Goal: Use online tool/utility: Utilize a website feature to perform a specific function

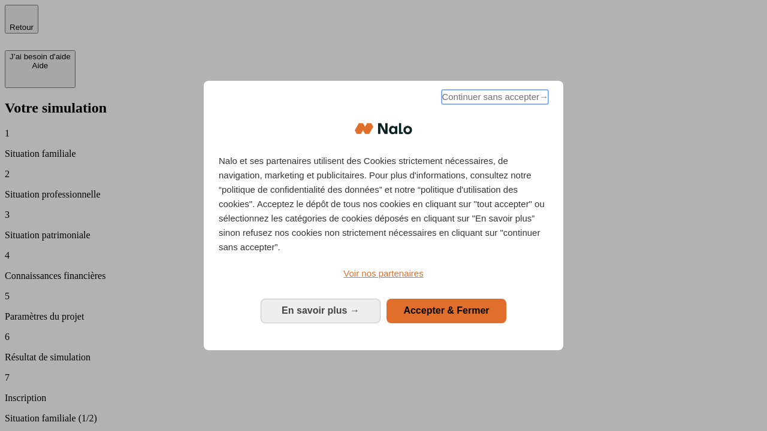
click at [494, 99] on span "Continuer sans accepter →" at bounding box center [495, 97] width 107 height 14
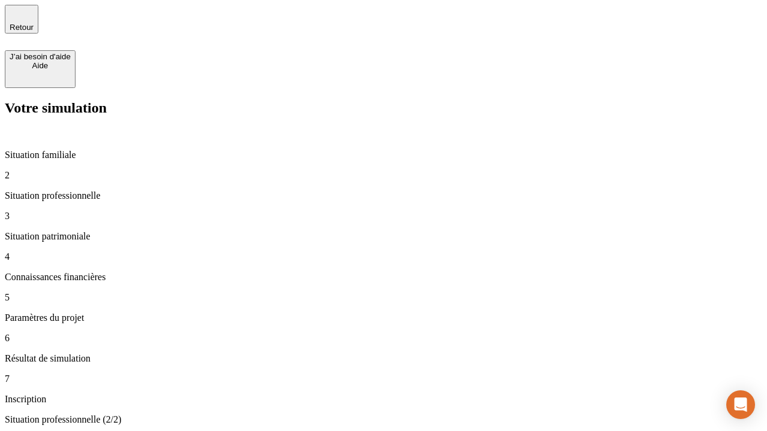
type input "70 000"
type input "1 000"
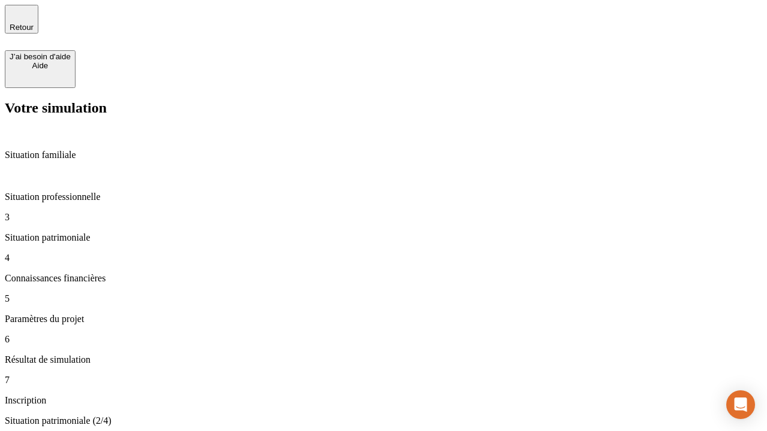
type input "800"
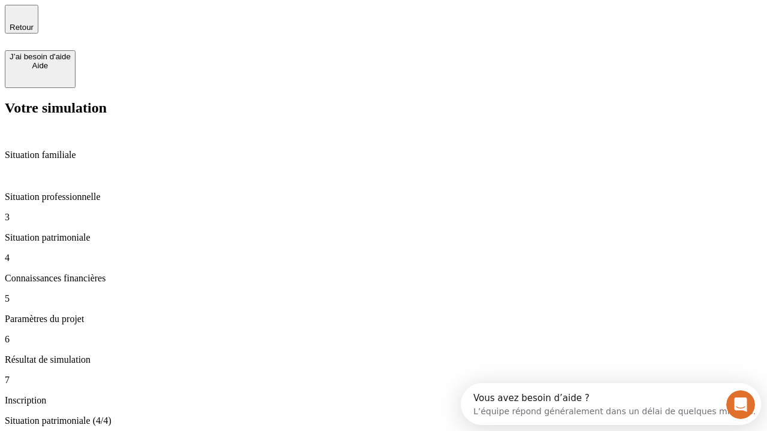
type input "6"
type input "400"
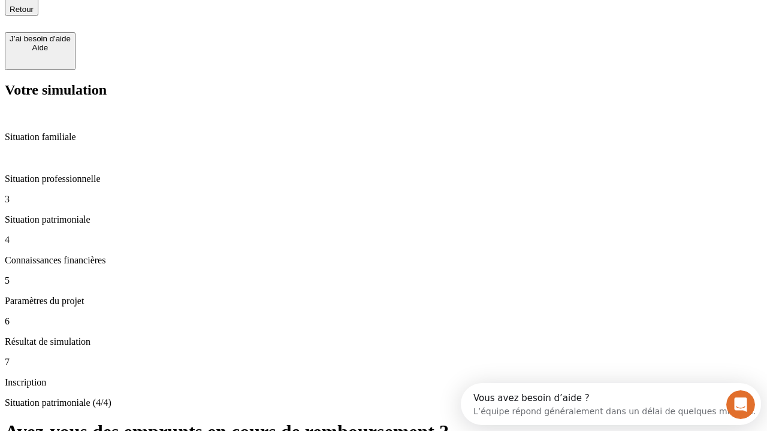
type input "3"
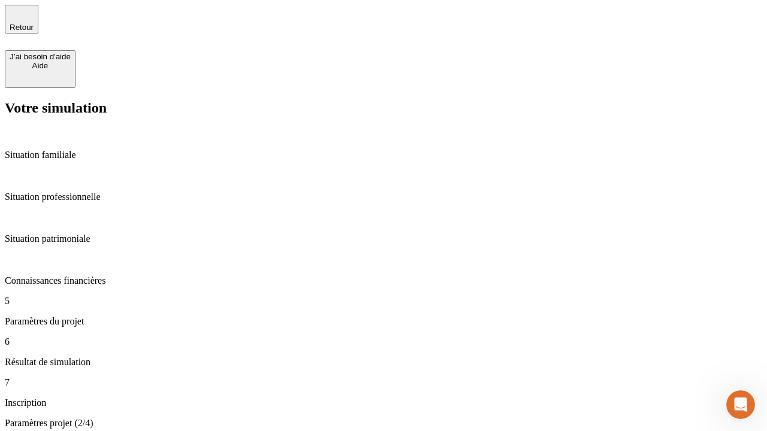
type input "35"
type input "500"
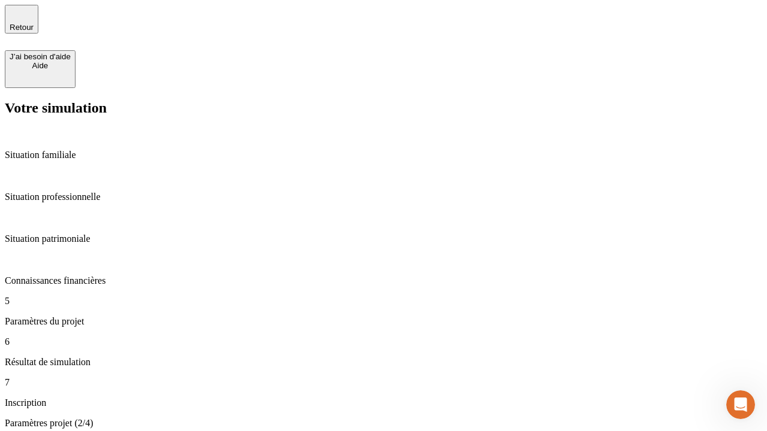
type input "640"
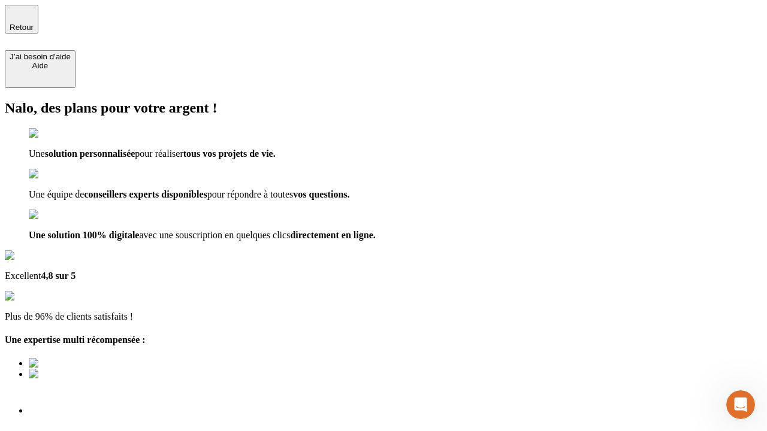
type input "[EMAIL_ADDRESS][DOMAIN_NAME]"
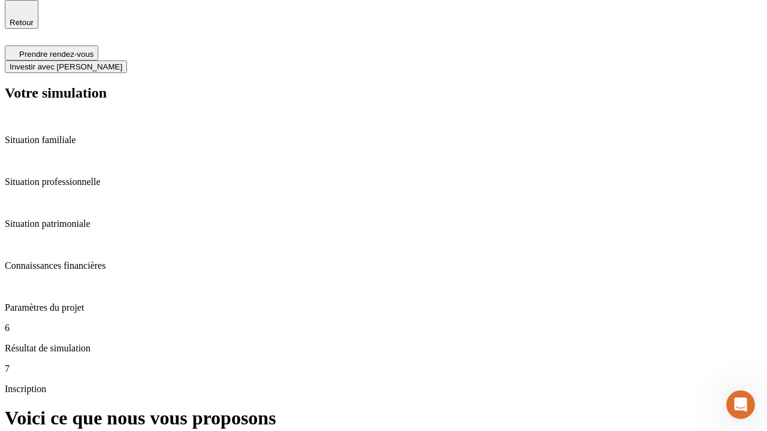
click at [122, 62] on span "Investir avec [PERSON_NAME]" at bounding box center [66, 66] width 113 height 9
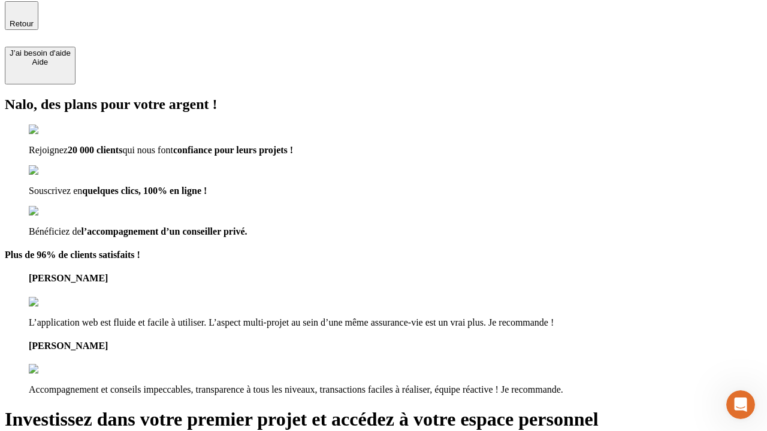
type input "[PERSON_NAME][EMAIL_ADDRESS][DOMAIN_NAME]"
